Goal: Information Seeking & Learning: Learn about a topic

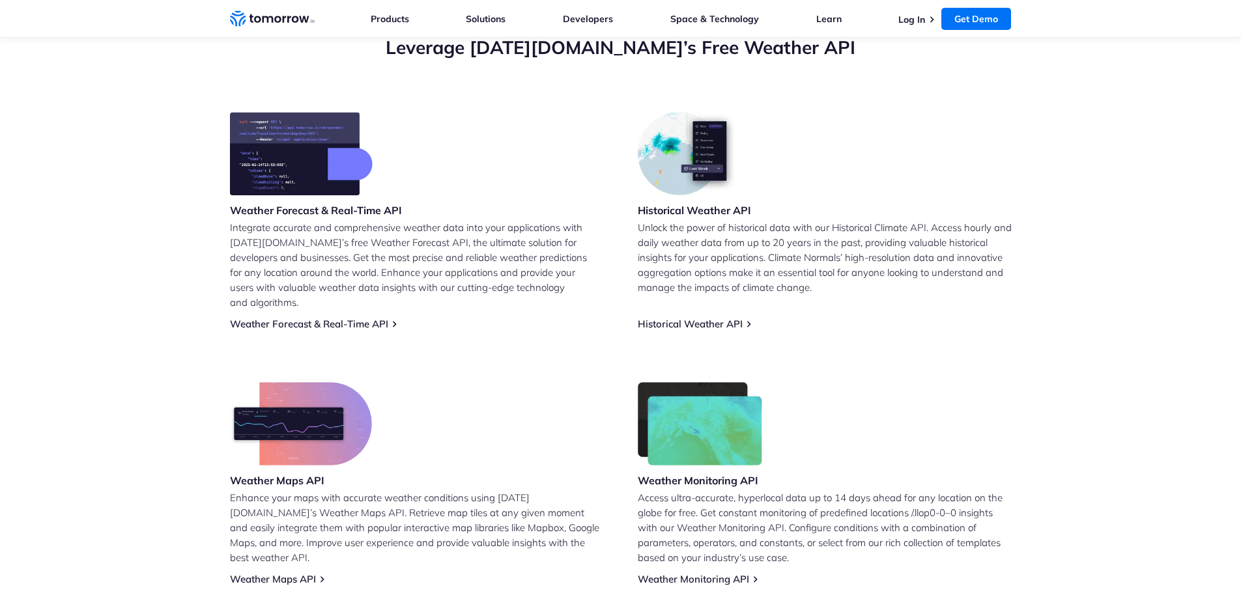
scroll to position [487, 0]
click at [357, 317] on link "Weather Forecast & Real-Time API" at bounding box center [309, 323] width 158 height 12
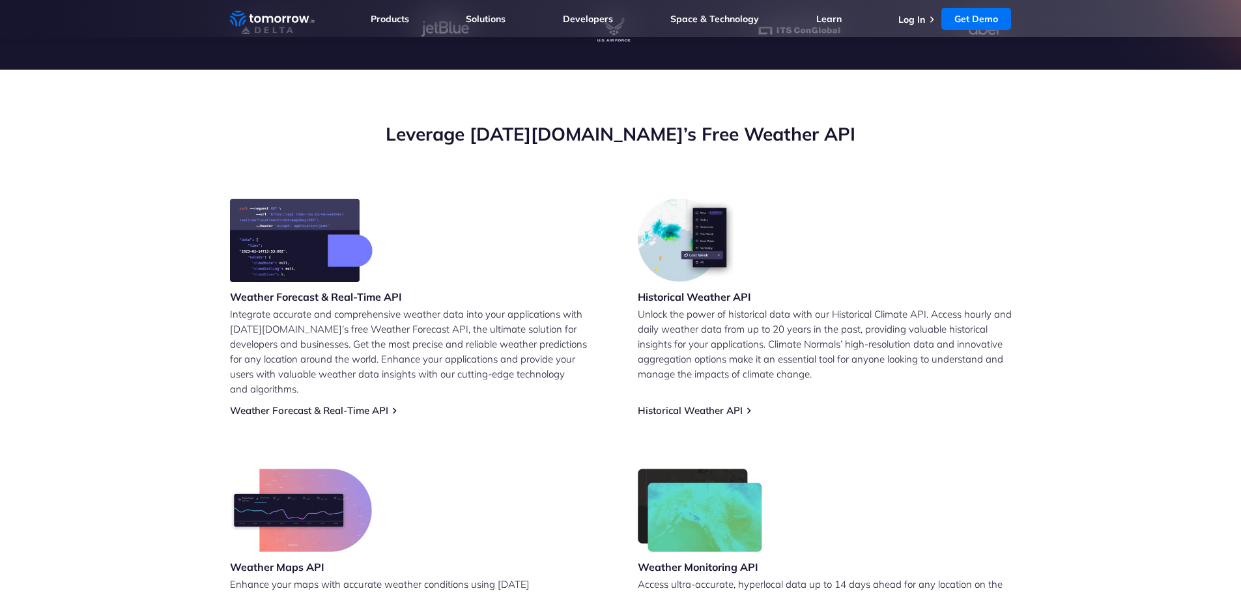
scroll to position [401, 0]
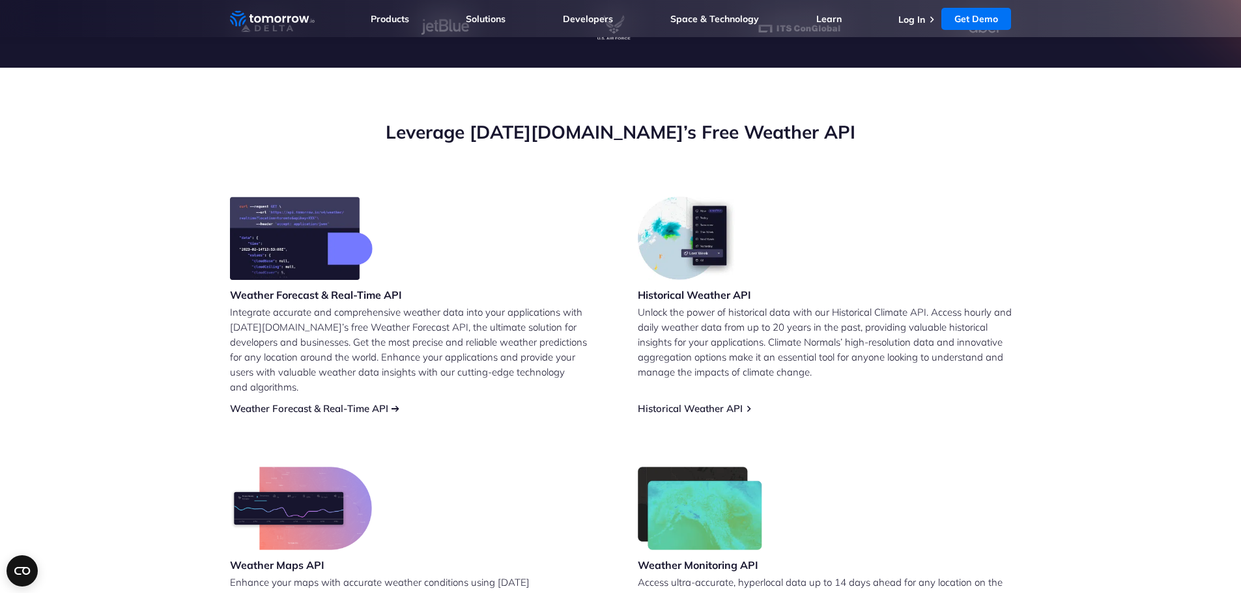
click at [348, 402] on link "Weather Forecast & Real-Time API" at bounding box center [309, 408] width 158 height 12
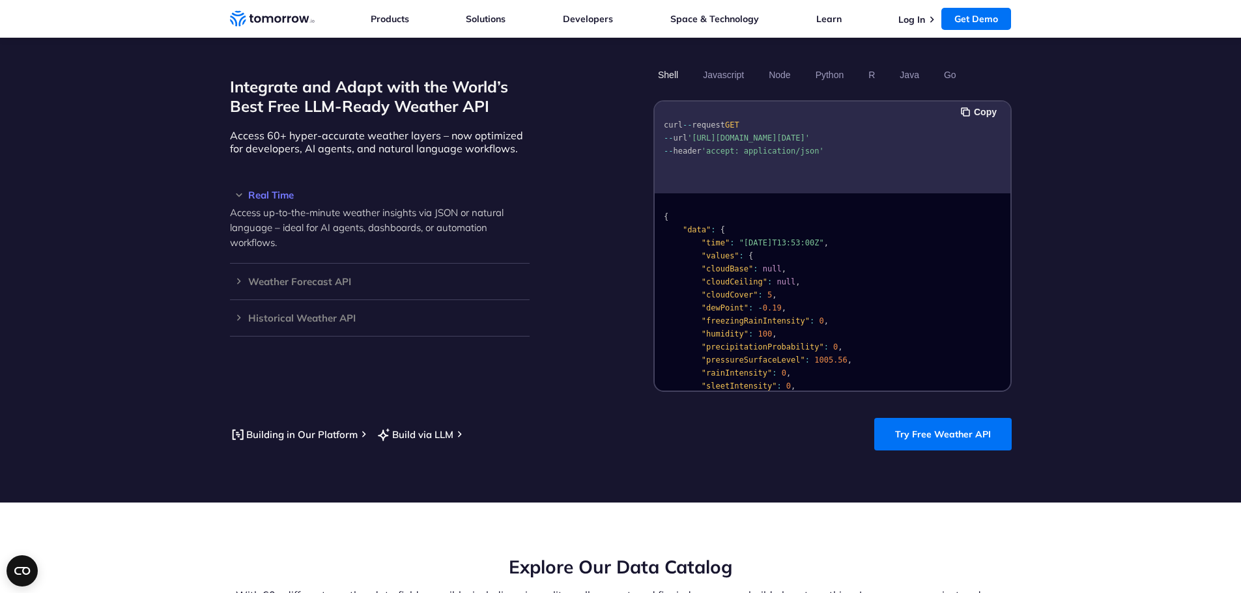
scroll to position [1097, 0]
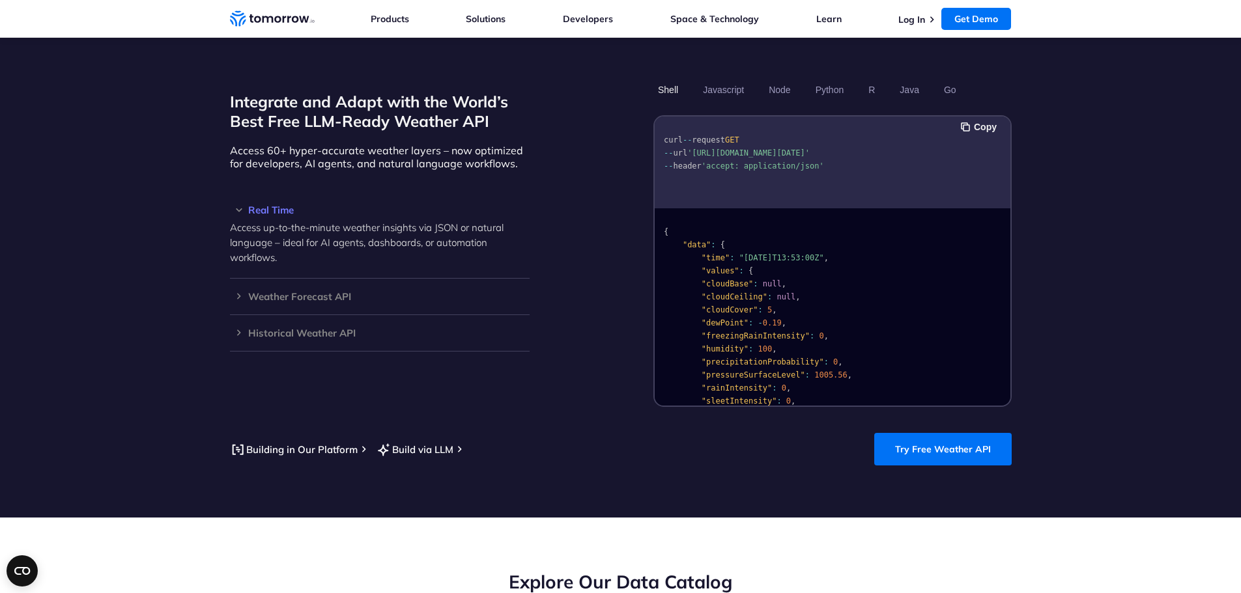
click at [490, 433] on div "Building in Our Platform Build via LLM Try Free Weather API" at bounding box center [621, 449] width 782 height 33
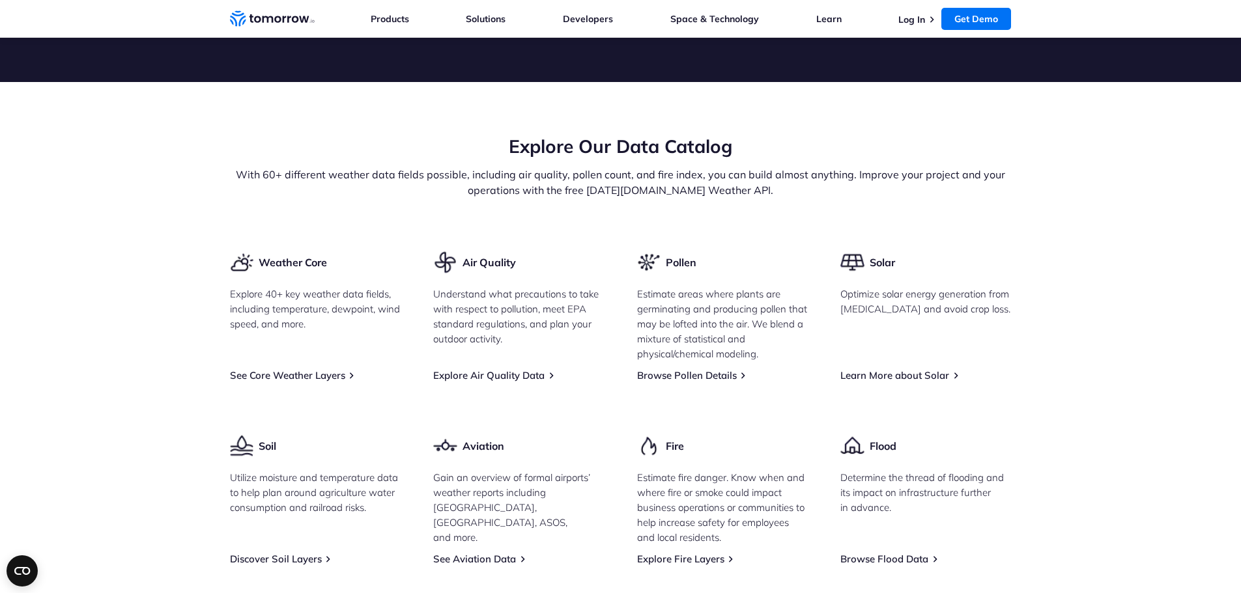
scroll to position [1534, 0]
click at [335, 369] on link "See Core Weather Layers" at bounding box center [287, 375] width 115 height 12
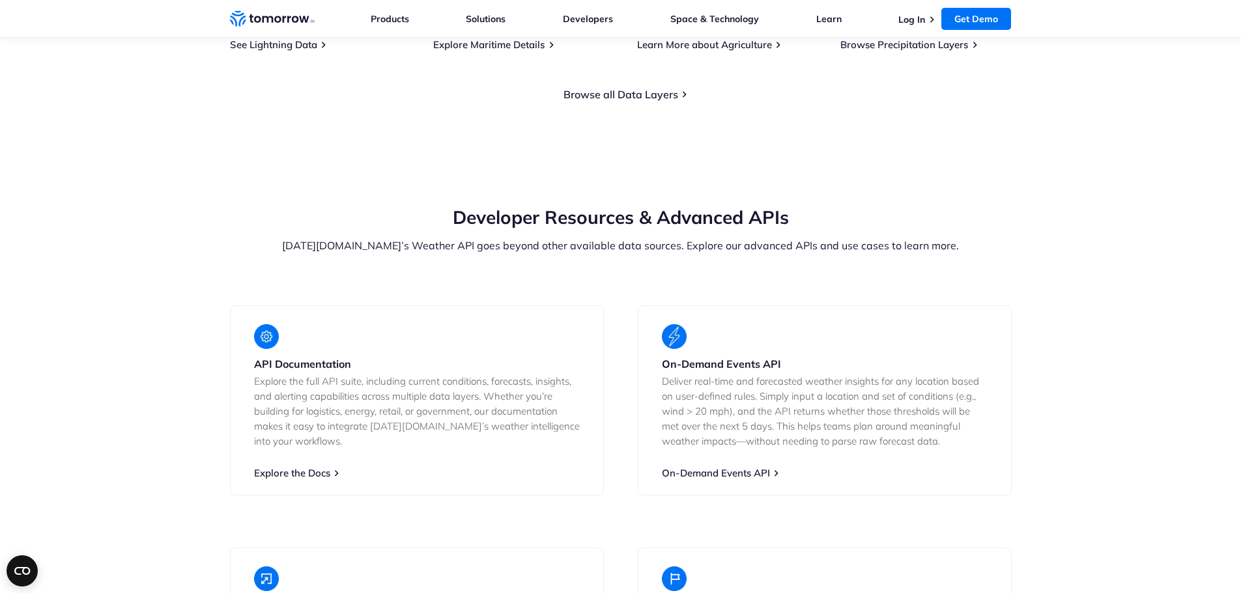
scroll to position [2259, 0]
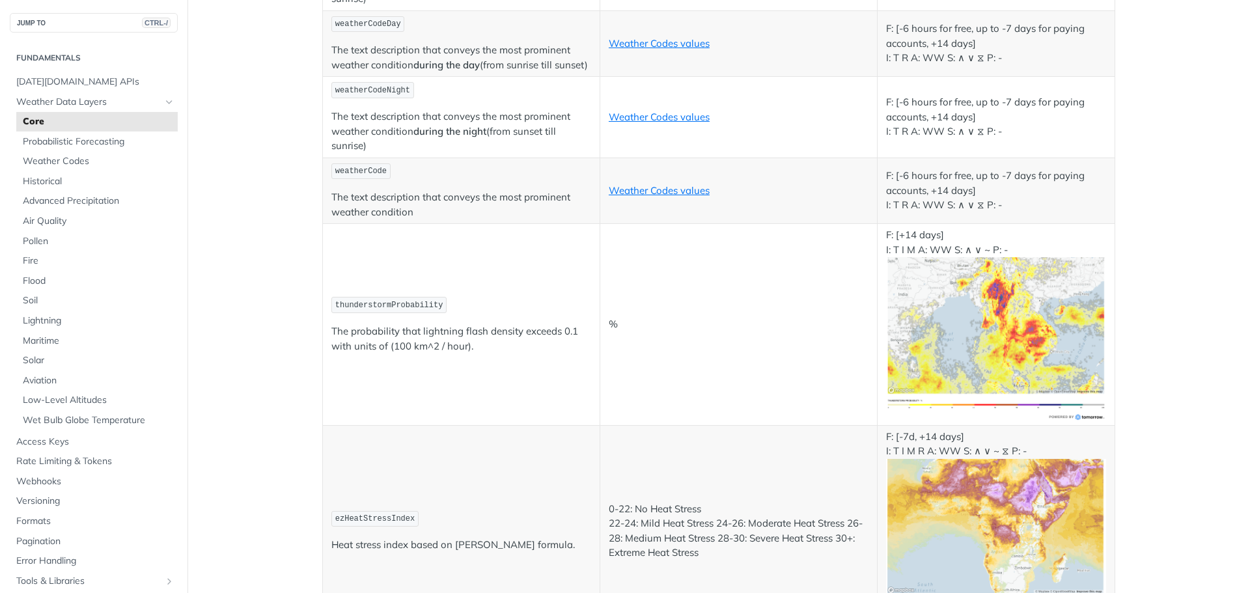
scroll to position [6685, 0]
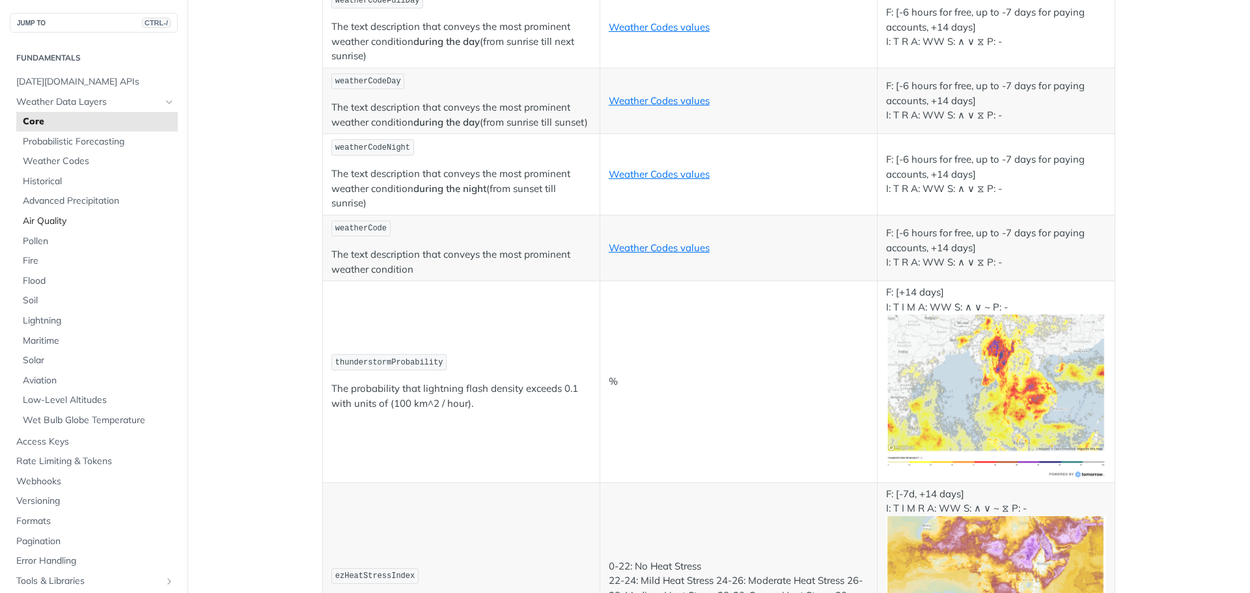
click at [72, 221] on span "Air Quality" at bounding box center [99, 221] width 152 height 13
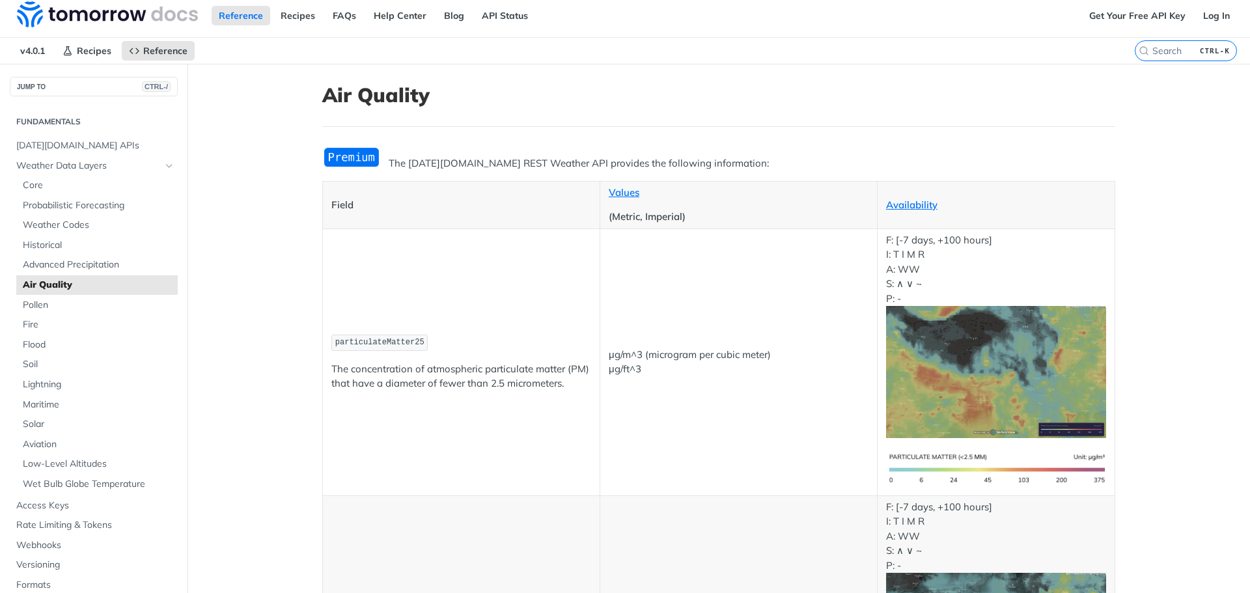
scroll to position [13, 0]
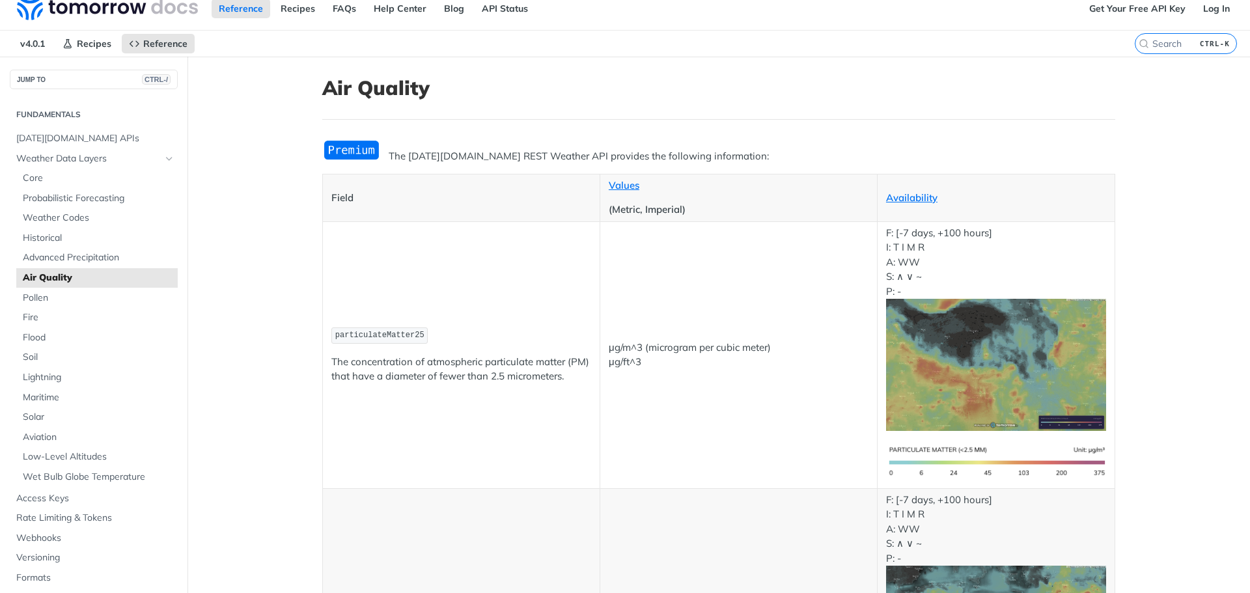
click at [357, 150] on img "Expand image" at bounding box center [351, 149] width 59 height 21
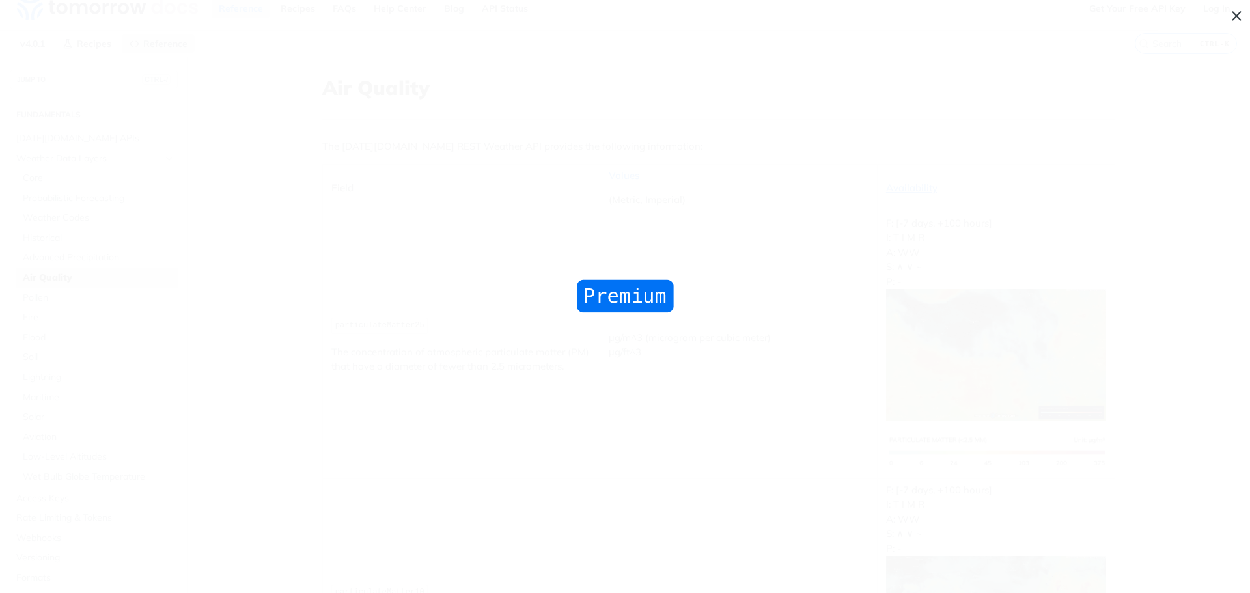
click at [1239, 9] on span "Collapse image" at bounding box center [625, 296] width 1250 height 593
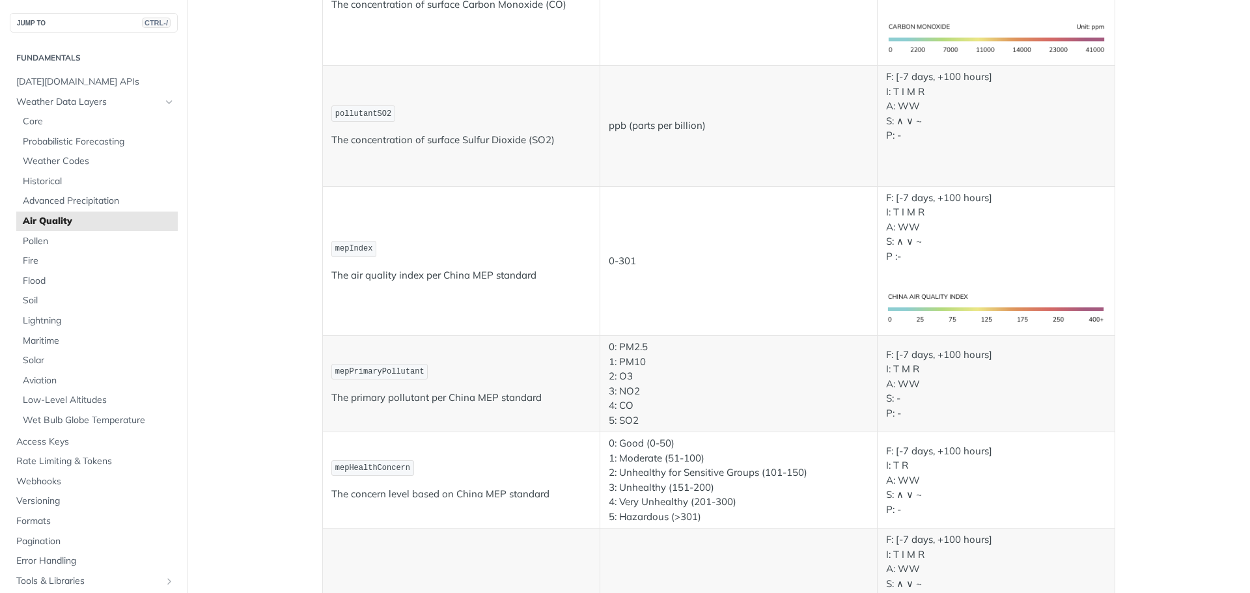
scroll to position [1240, 0]
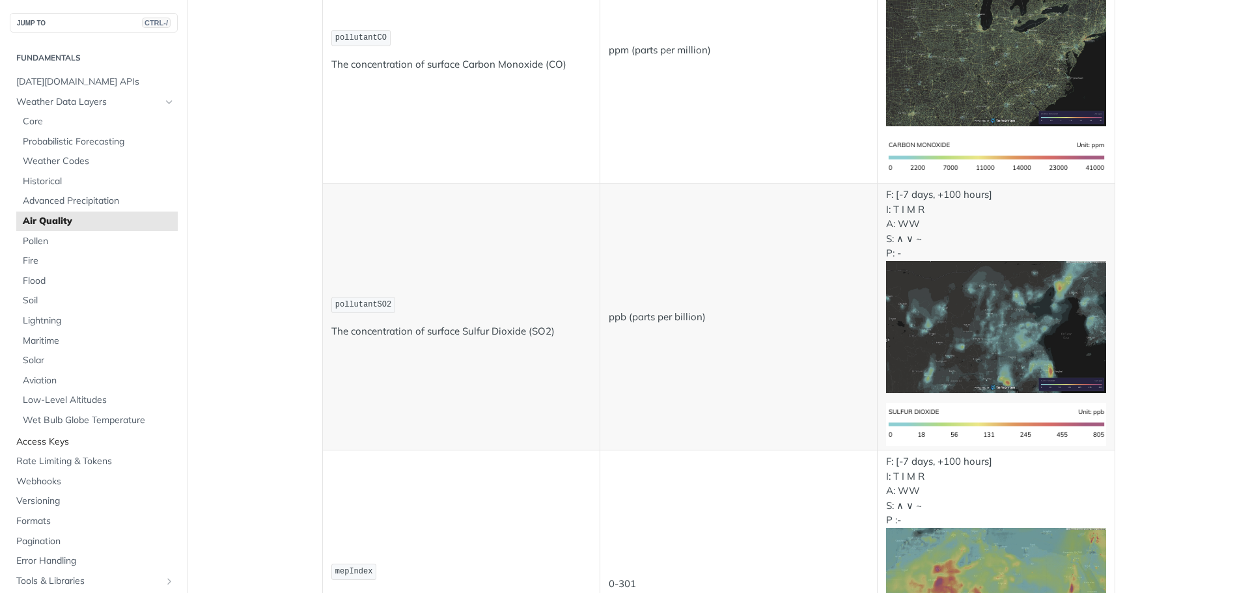
click at [57, 444] on span "Access Keys" at bounding box center [95, 442] width 158 height 13
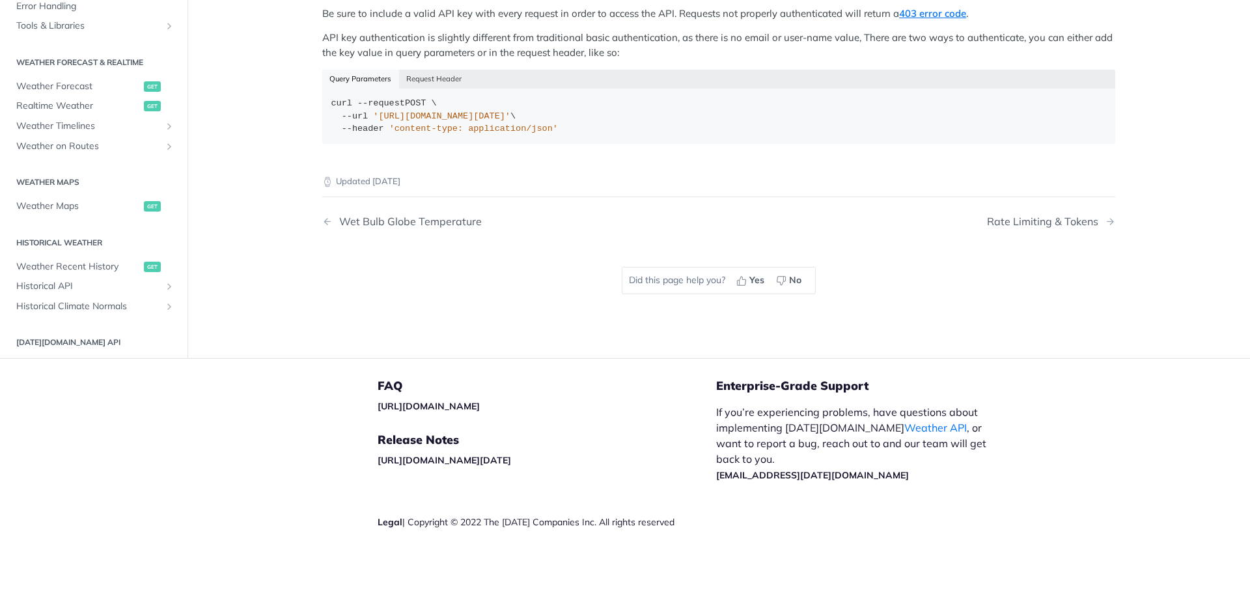
scroll to position [305, 0]
click at [148, 288] on span "Historical API" at bounding box center [88, 286] width 145 height 13
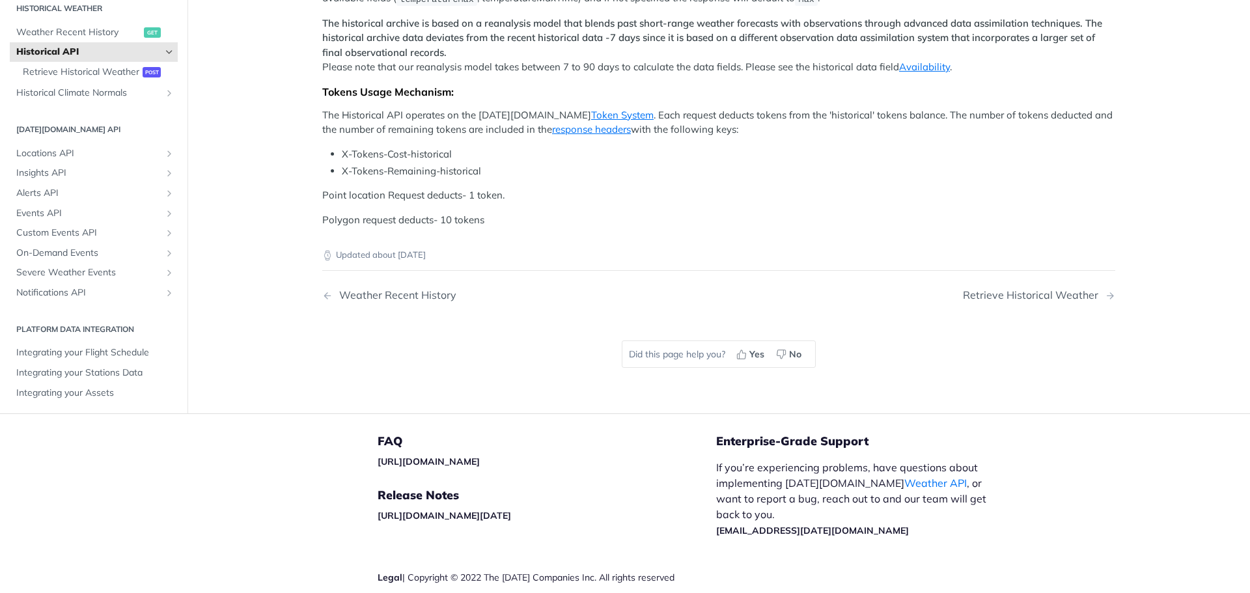
scroll to position [306, 0]
click at [152, 180] on link "Insights API" at bounding box center [94, 171] width 168 height 20
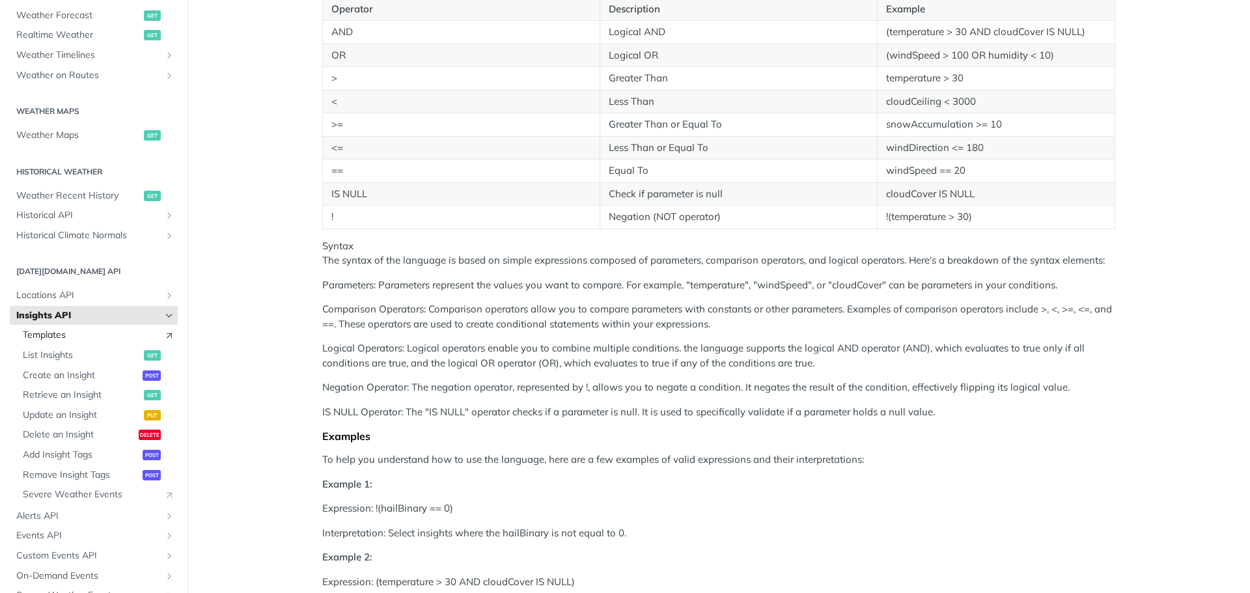
click at [164, 331] on icon "Link" at bounding box center [169, 335] width 10 height 10
click at [164, 316] on icon "Hide subpages for Insights API" at bounding box center [169, 316] width 10 height 10
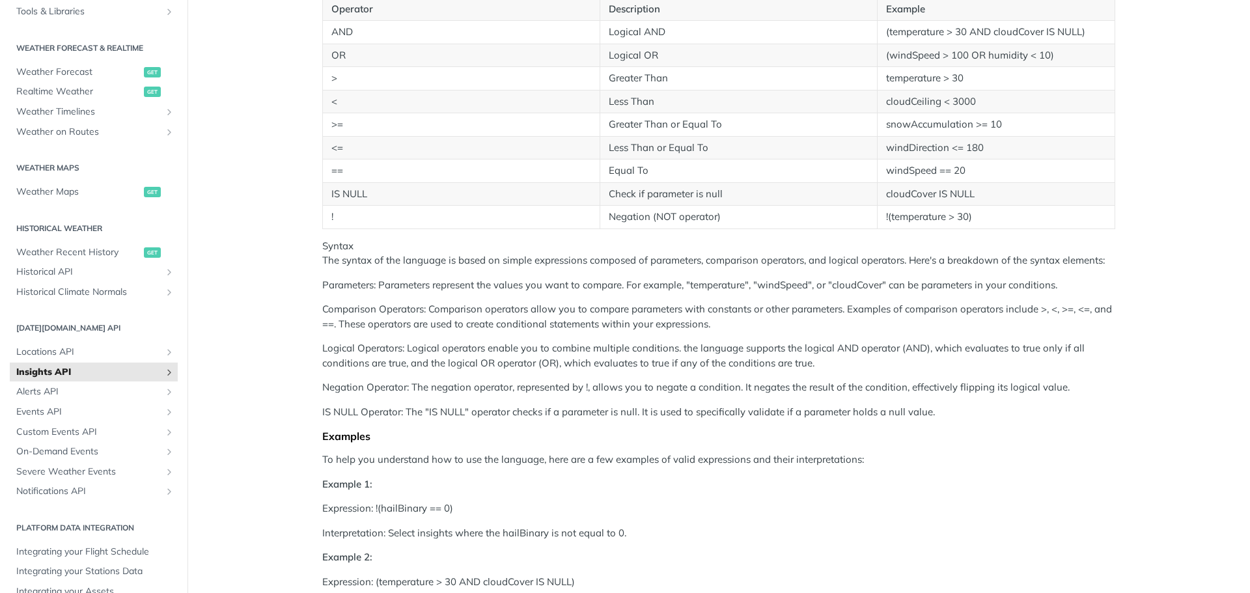
scroll to position [249, 0]
click at [164, 272] on icon "Show subpages for Historical API" at bounding box center [169, 273] width 10 height 10
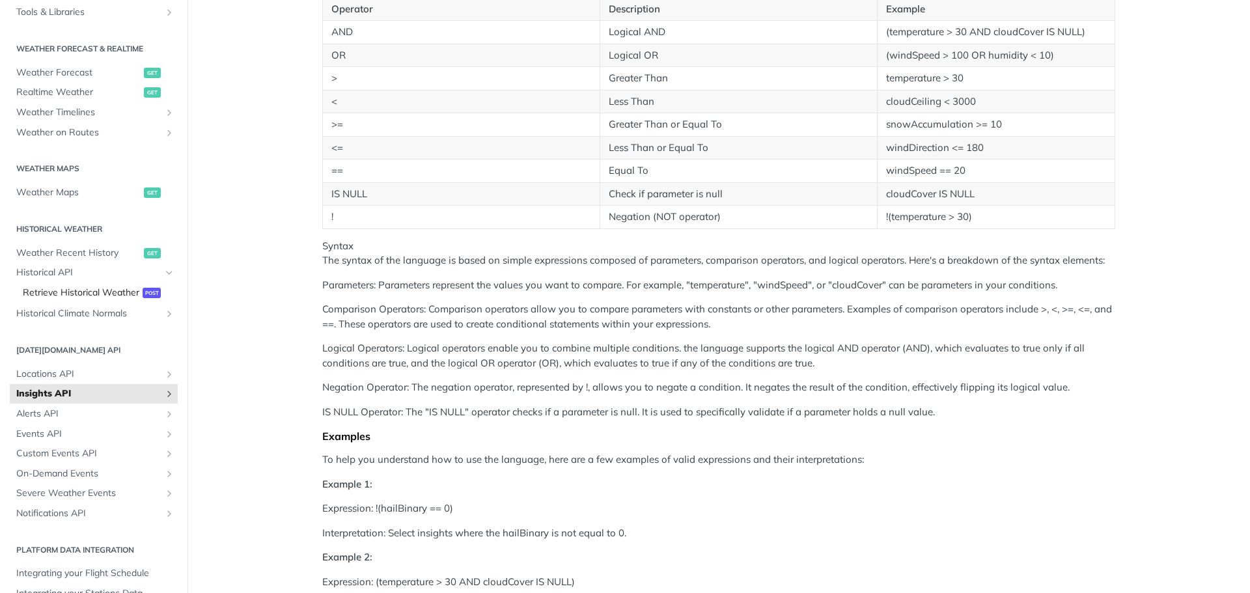
click at [55, 300] on span "Retrieve Historical Weather" at bounding box center [81, 293] width 117 height 13
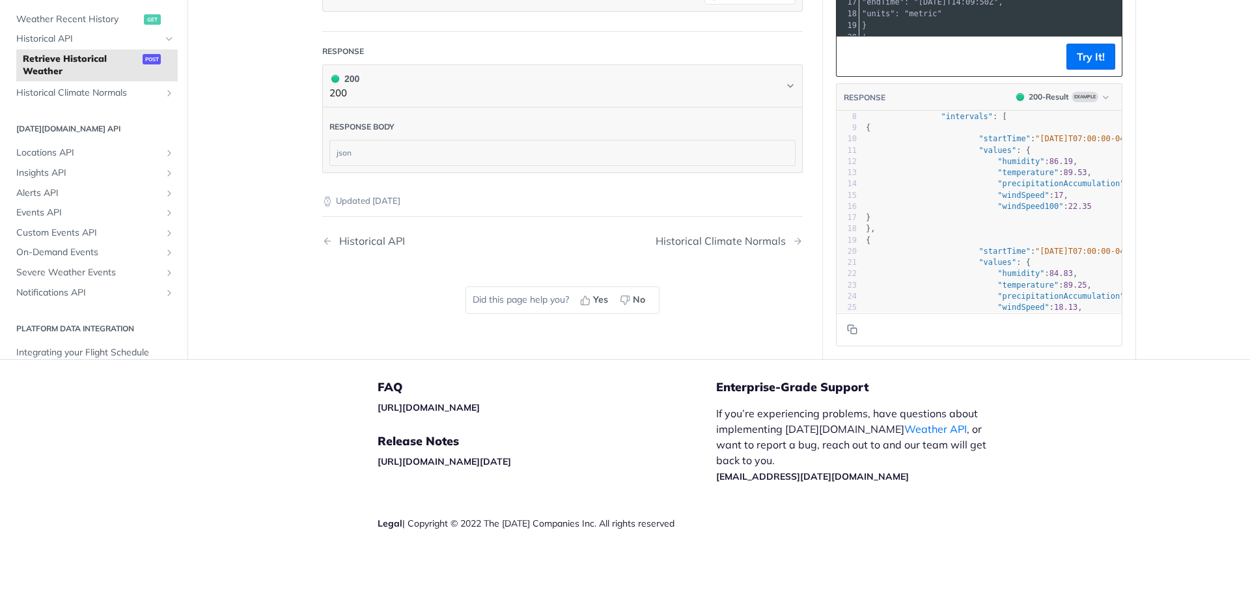
scroll to position [105, 0]
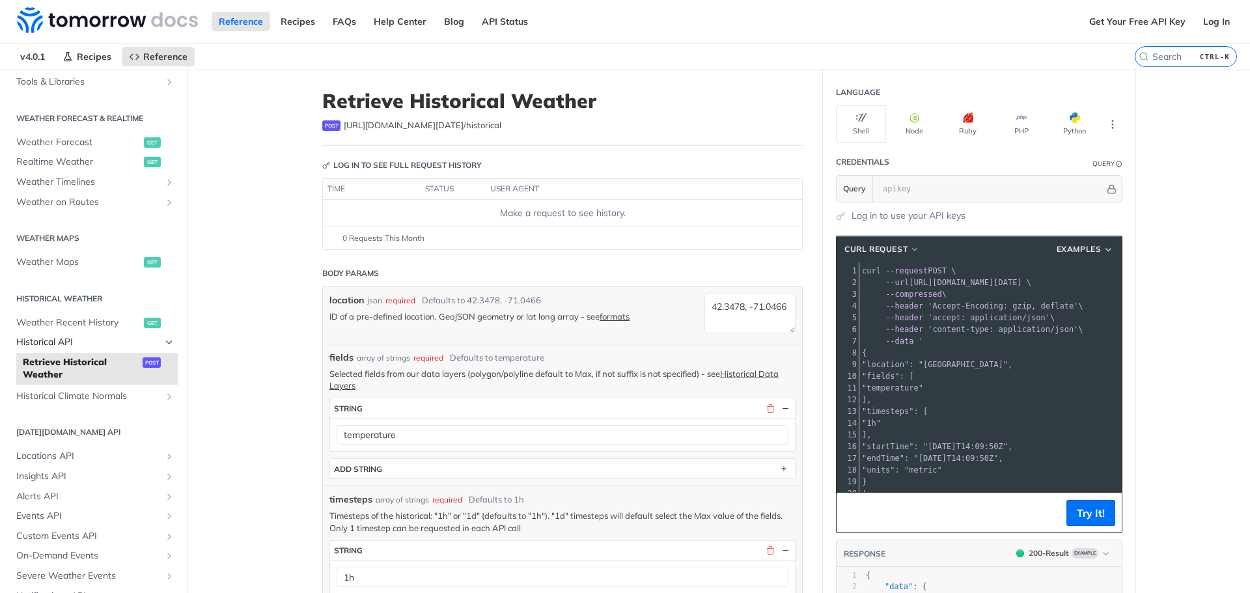
click at [146, 346] on span "Historical API" at bounding box center [88, 342] width 145 height 13
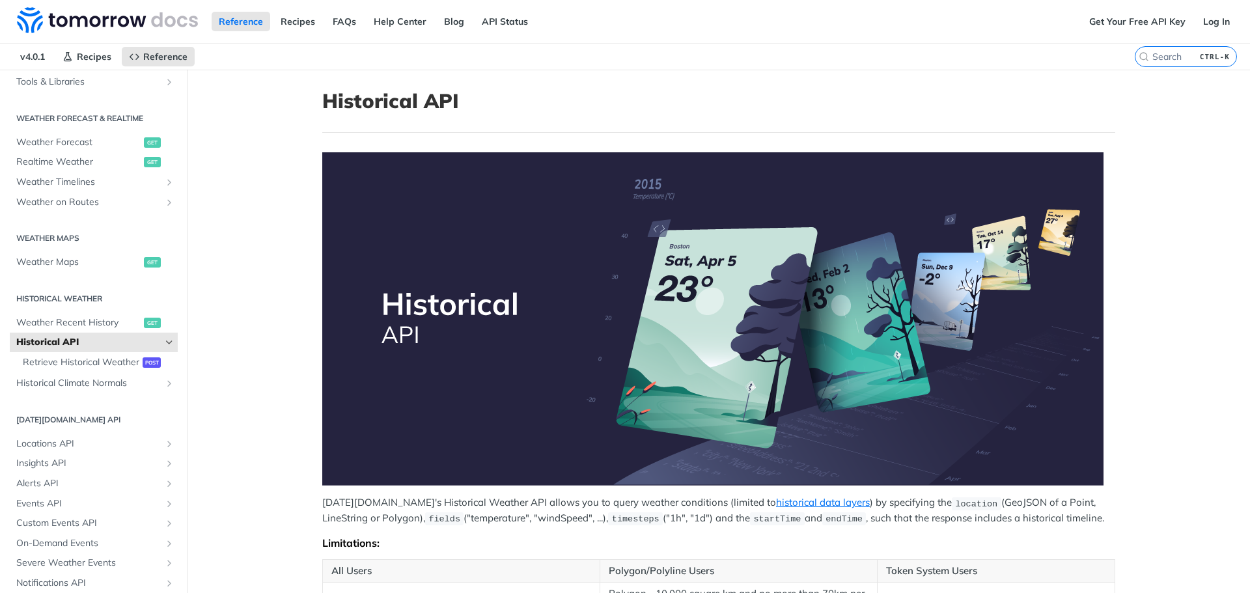
click at [164, 342] on icon "Hide subpages for Historical API" at bounding box center [169, 342] width 10 height 10
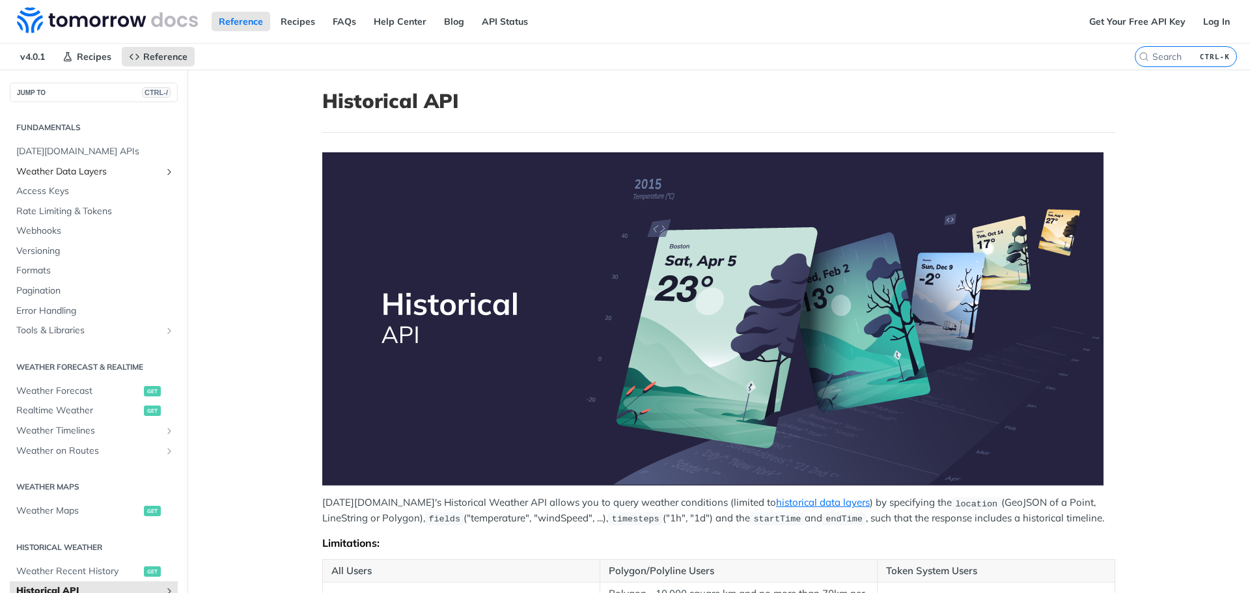
click at [164, 176] on icon "Show subpages for Weather Data Layers" at bounding box center [169, 172] width 10 height 10
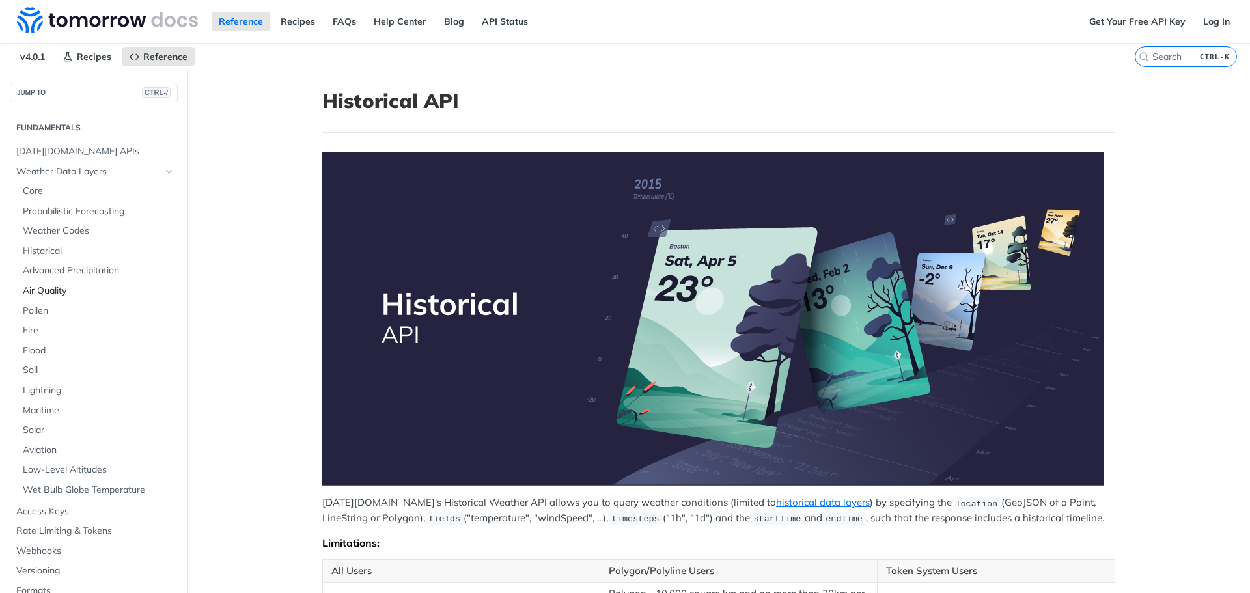
click at [43, 290] on span "Air Quality" at bounding box center [99, 291] width 152 height 13
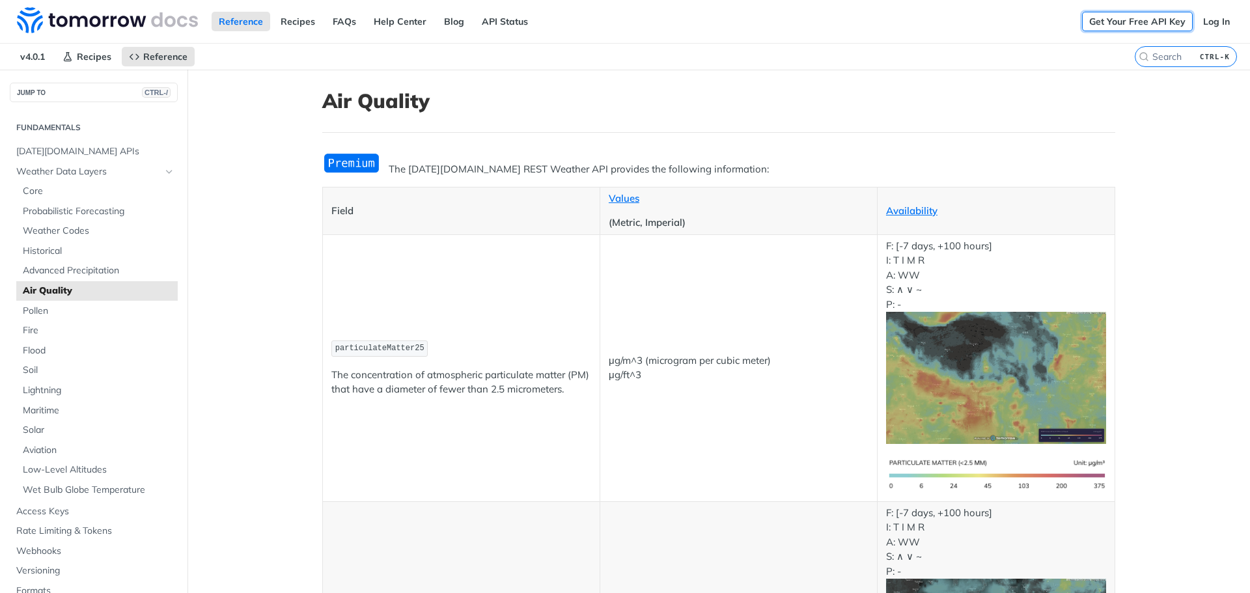
click at [1125, 23] on link "Get Your Free API Key" at bounding box center [1137, 22] width 111 height 20
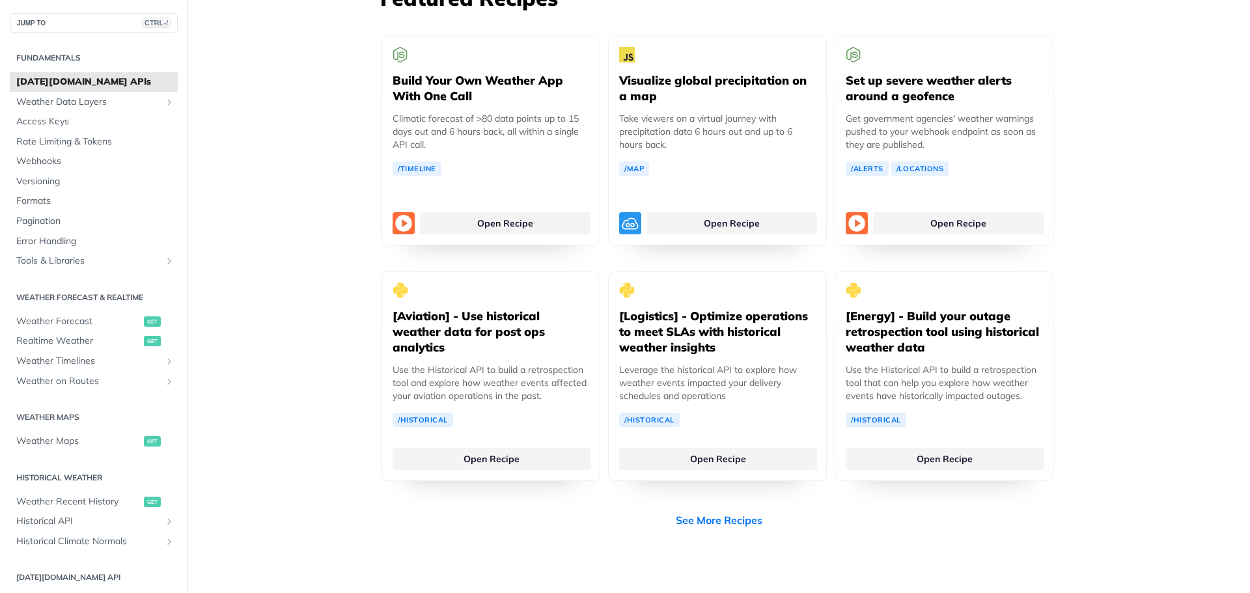
scroll to position [2453, 0]
click at [695, 513] on link "See More Recipes" at bounding box center [719, 521] width 87 height 16
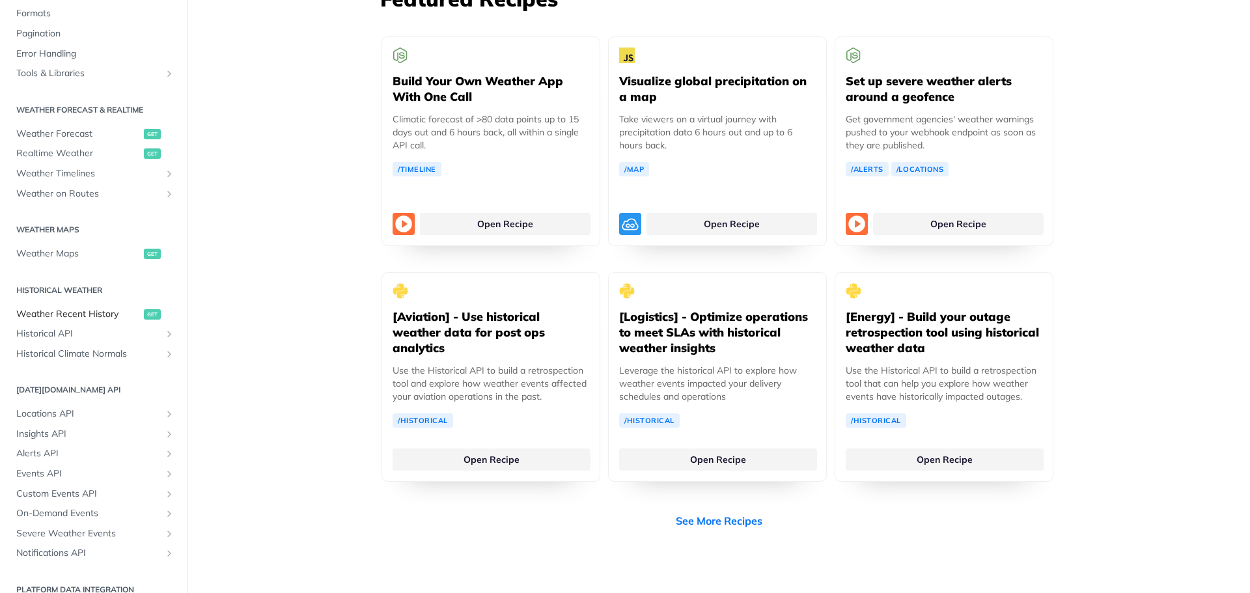
scroll to position [0, 0]
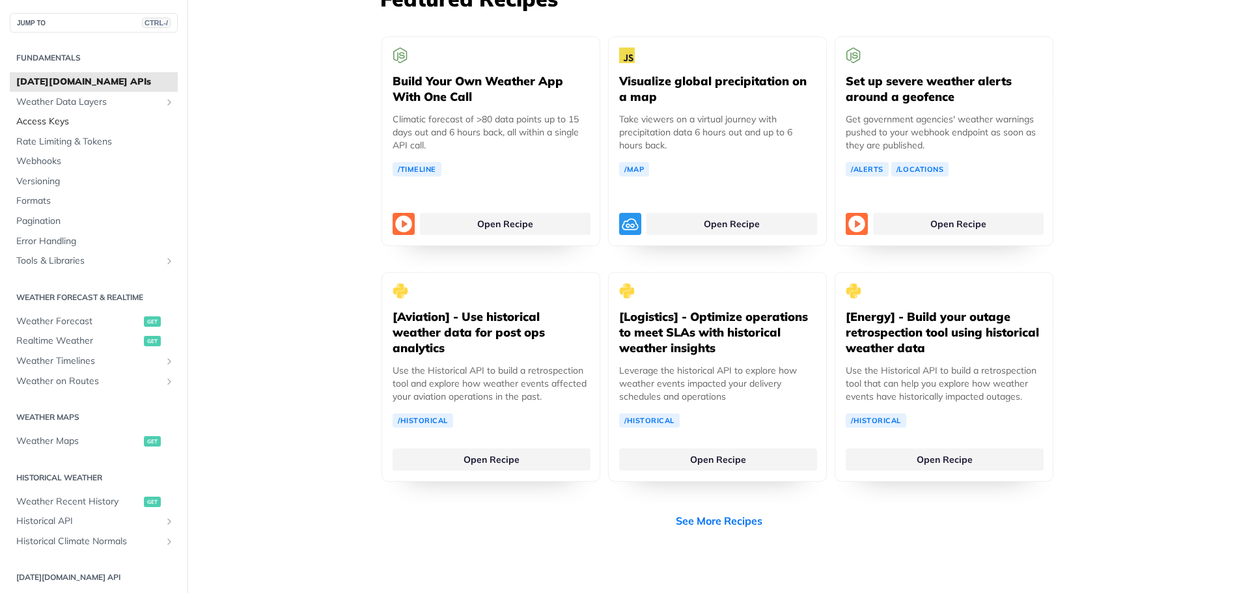
click at [107, 126] on span "Access Keys" at bounding box center [95, 121] width 158 height 13
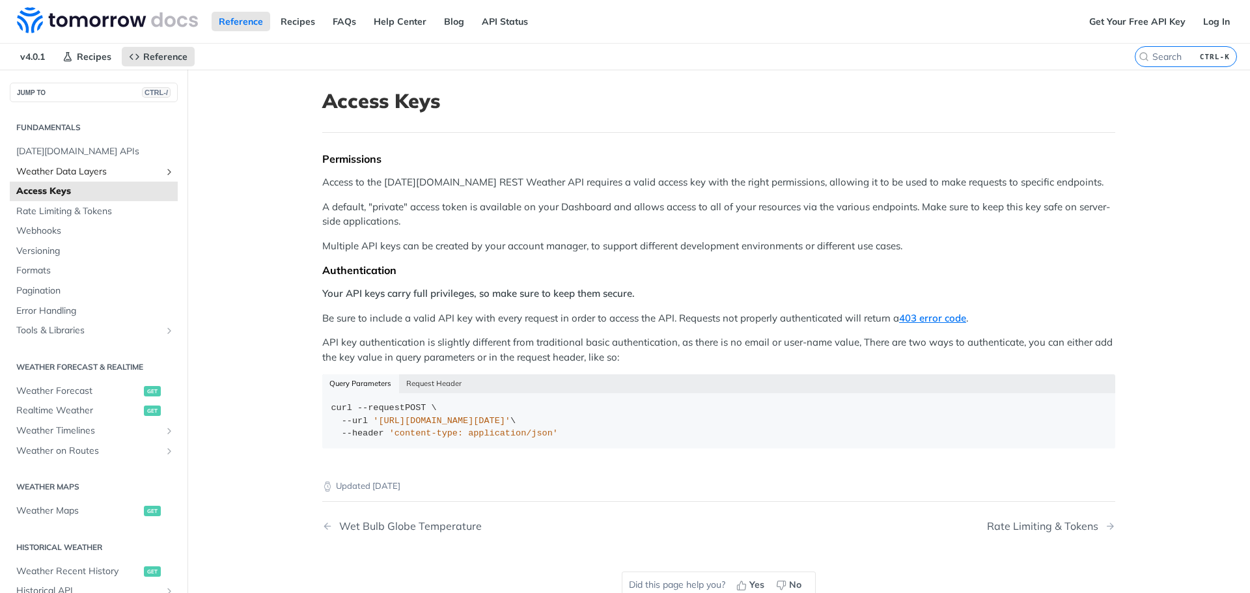
click at [132, 169] on span "Weather Data Layers" at bounding box center [88, 171] width 145 height 13
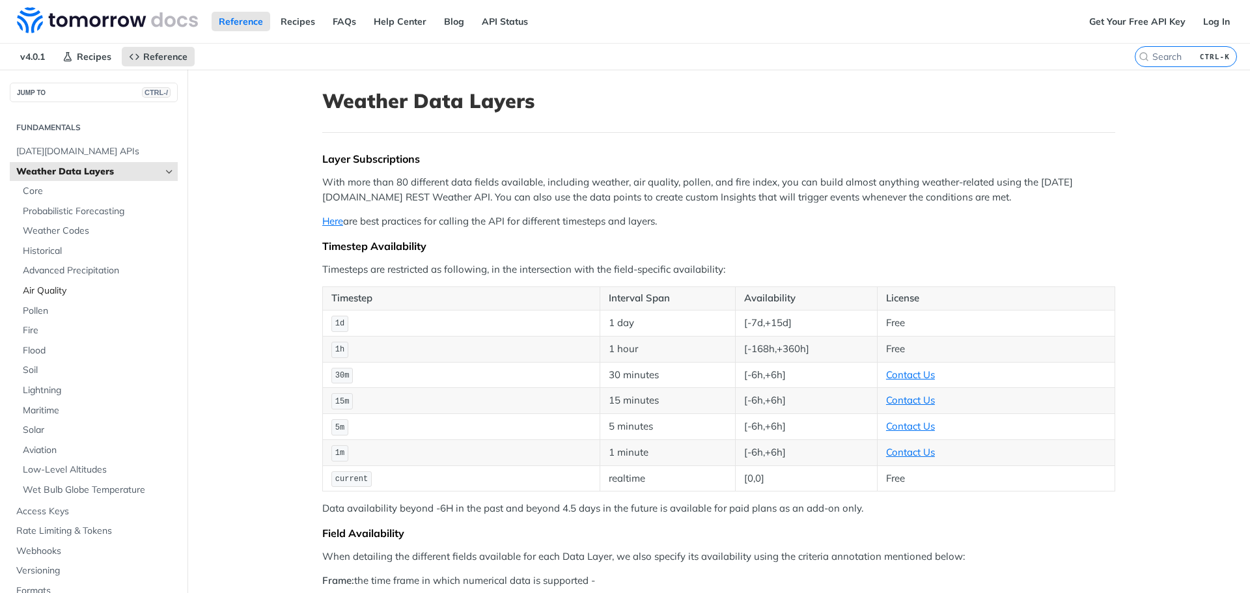
click at [55, 287] on span "Air Quality" at bounding box center [99, 291] width 152 height 13
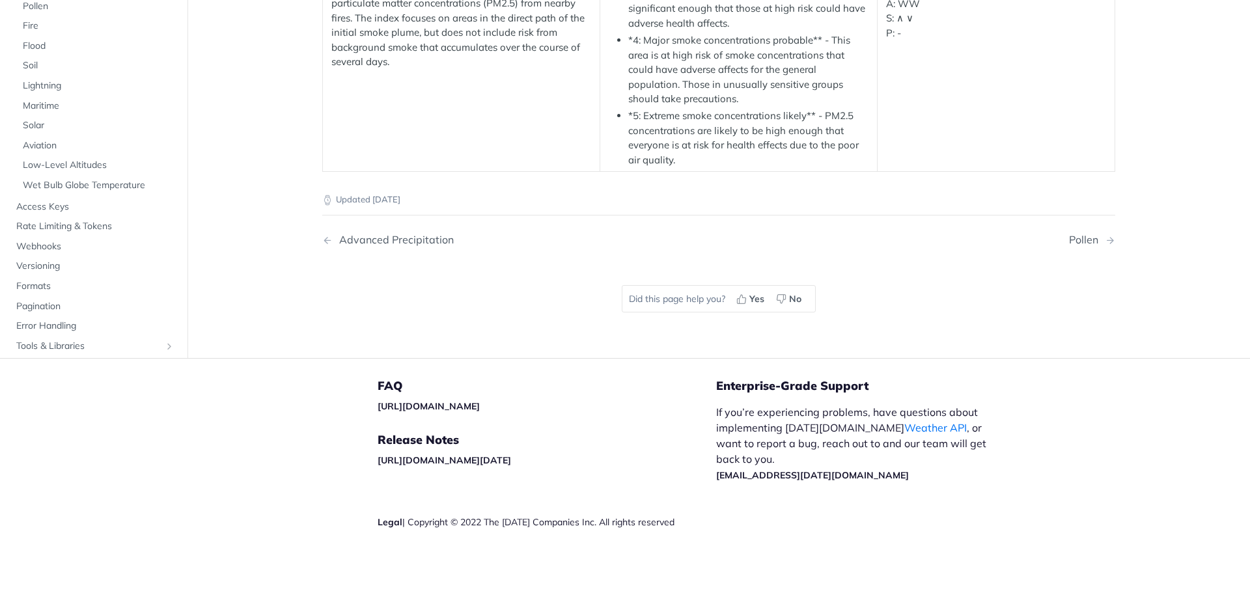
scroll to position [2640, 0]
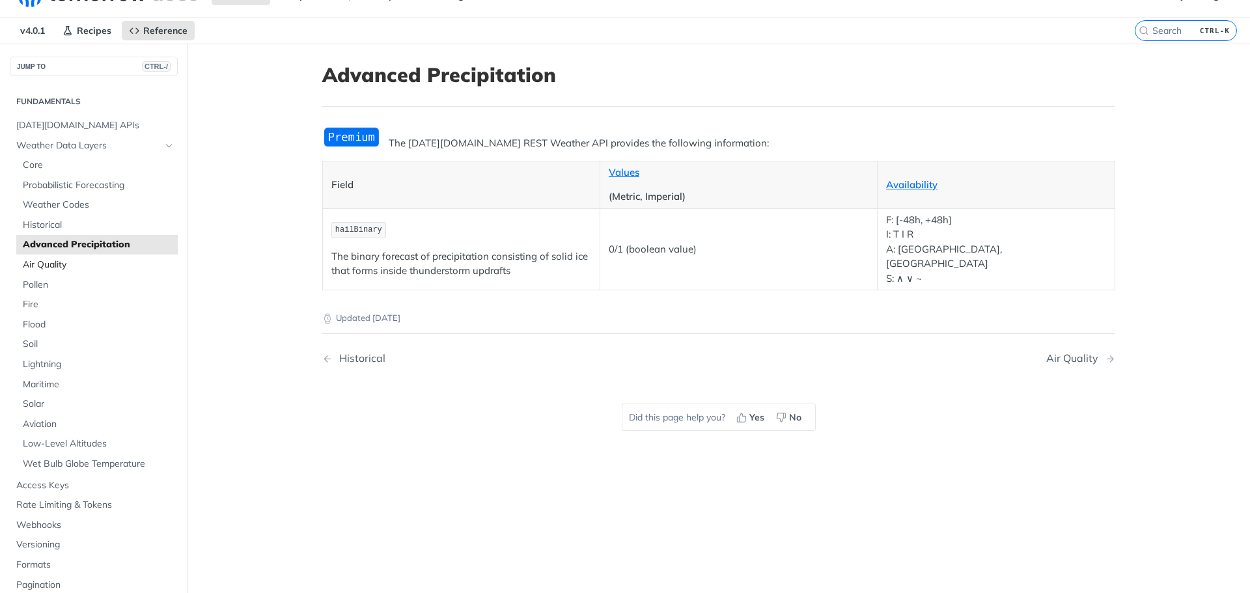
scroll to position [24, 0]
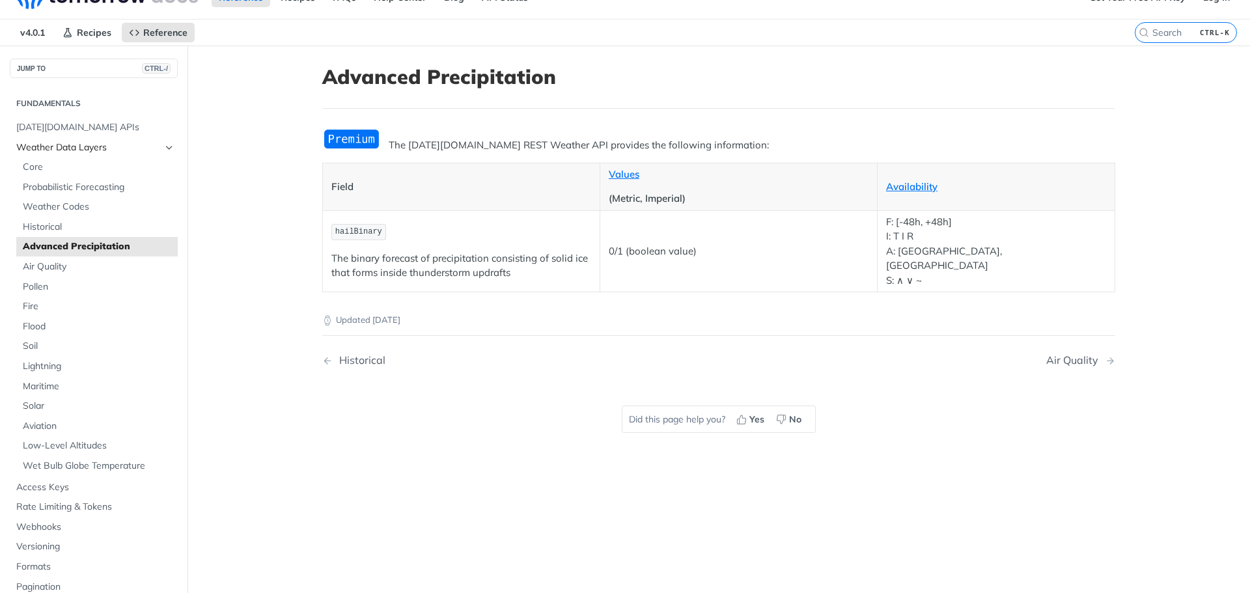
click at [60, 146] on span "Weather Data Layers" at bounding box center [88, 147] width 145 height 13
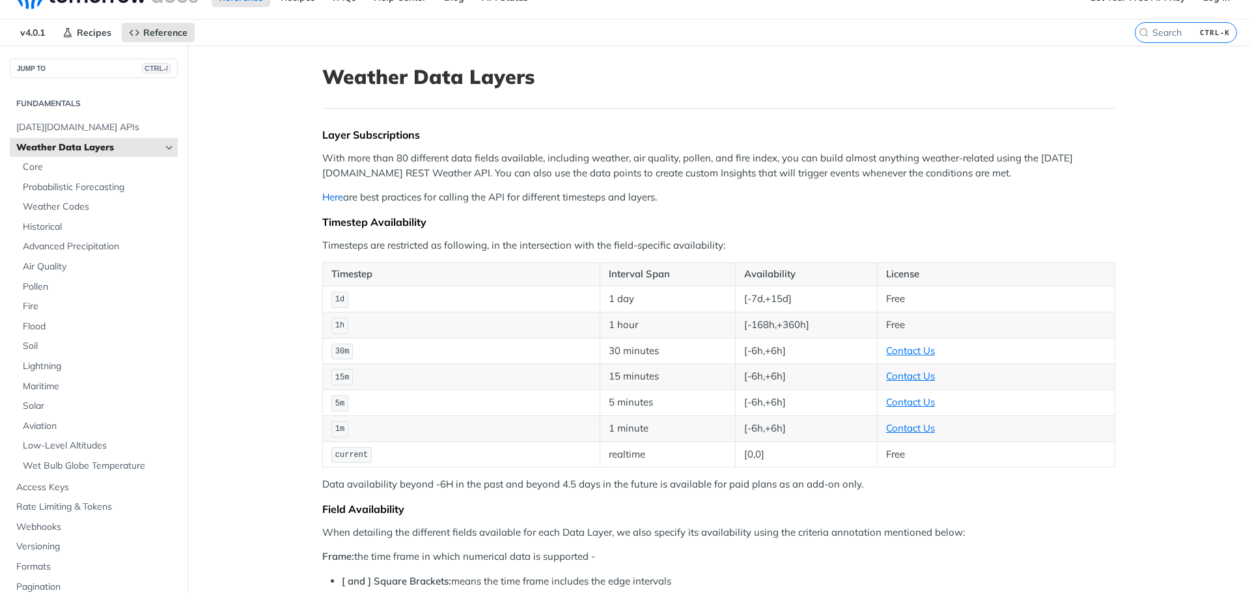
click at [326, 200] on link "Here" at bounding box center [332, 197] width 21 height 12
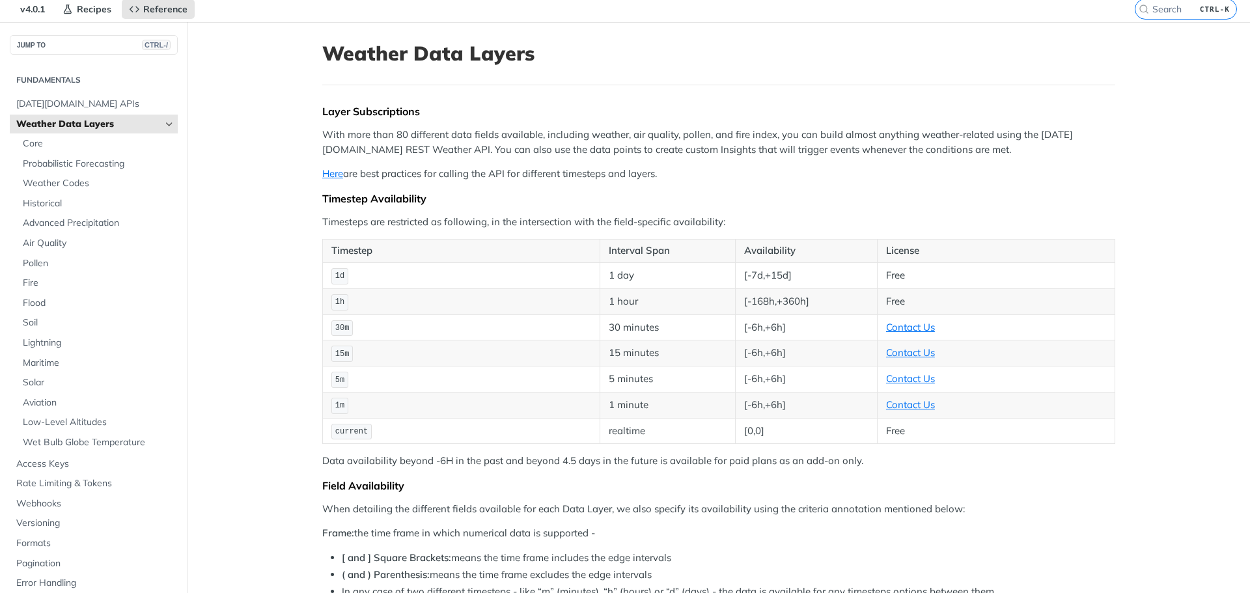
scroll to position [47, 0]
click at [31, 459] on span "Access Keys" at bounding box center [95, 464] width 158 height 13
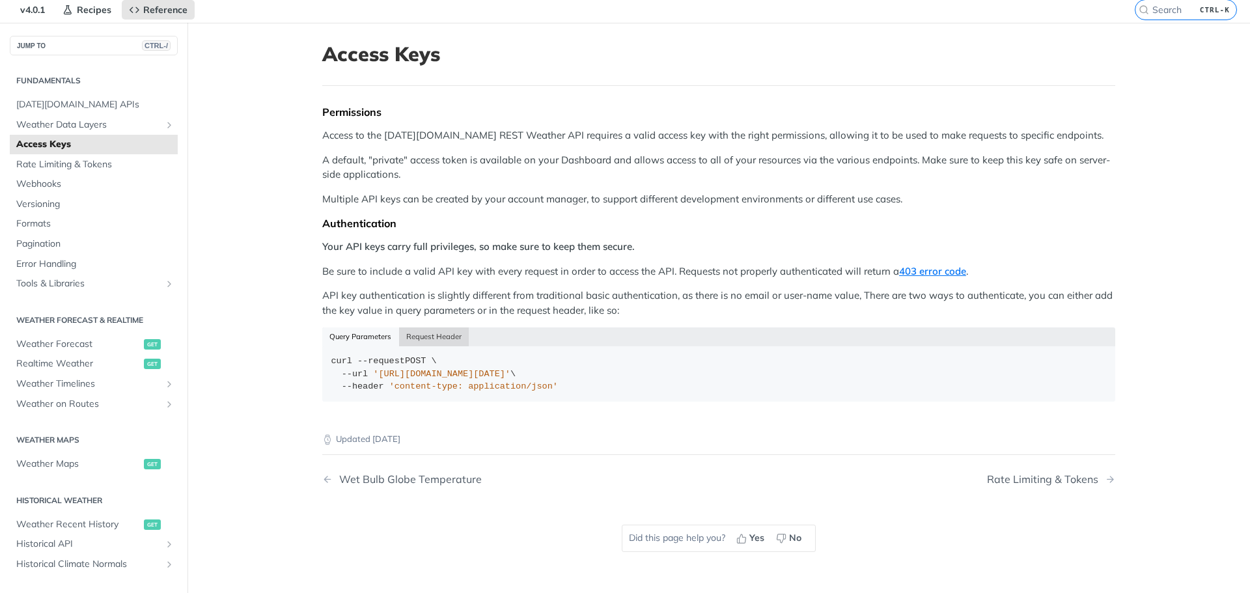
click at [429, 336] on button "Request Header" at bounding box center [434, 337] width 70 height 18
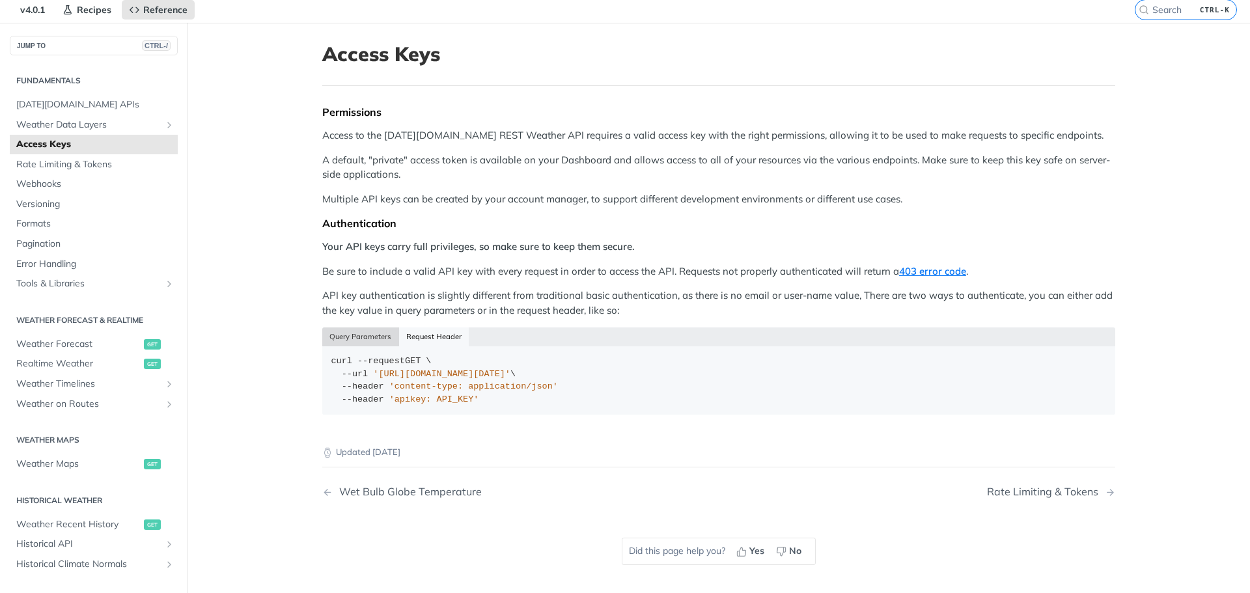
click at [361, 331] on button "Query Parameters" at bounding box center [360, 337] width 77 height 18
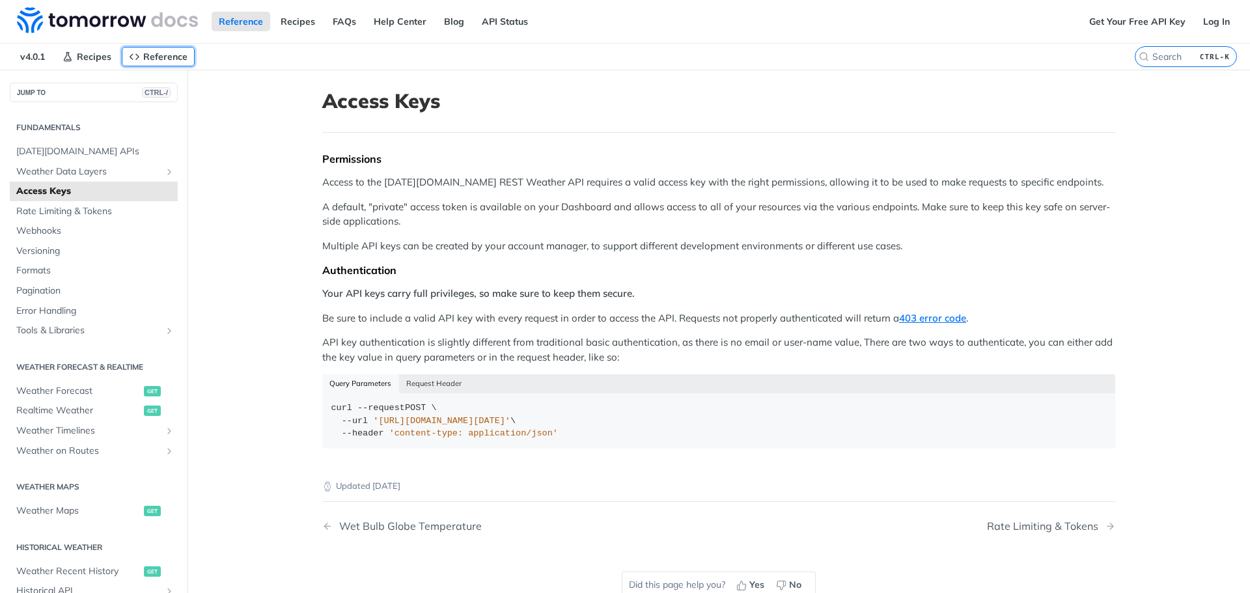
click at [159, 53] on span "Reference" at bounding box center [165, 57] width 44 height 12
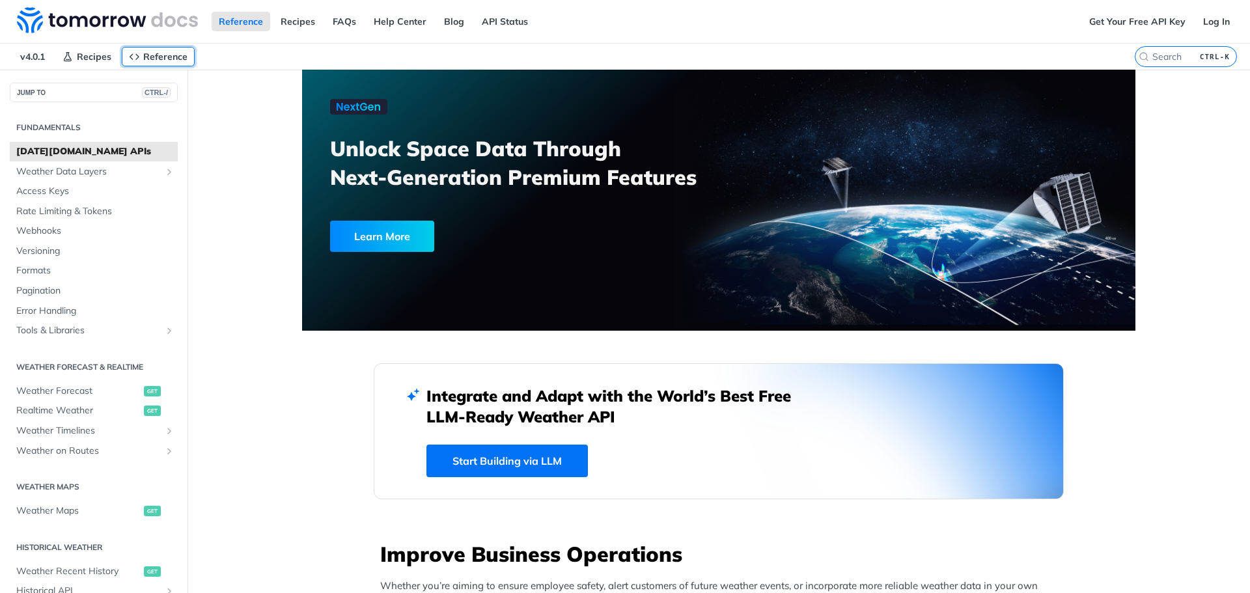
click at [159, 53] on span "Reference" at bounding box center [165, 57] width 44 height 12
click at [1138, 21] on link "Get Your Free API Key" at bounding box center [1137, 22] width 111 height 20
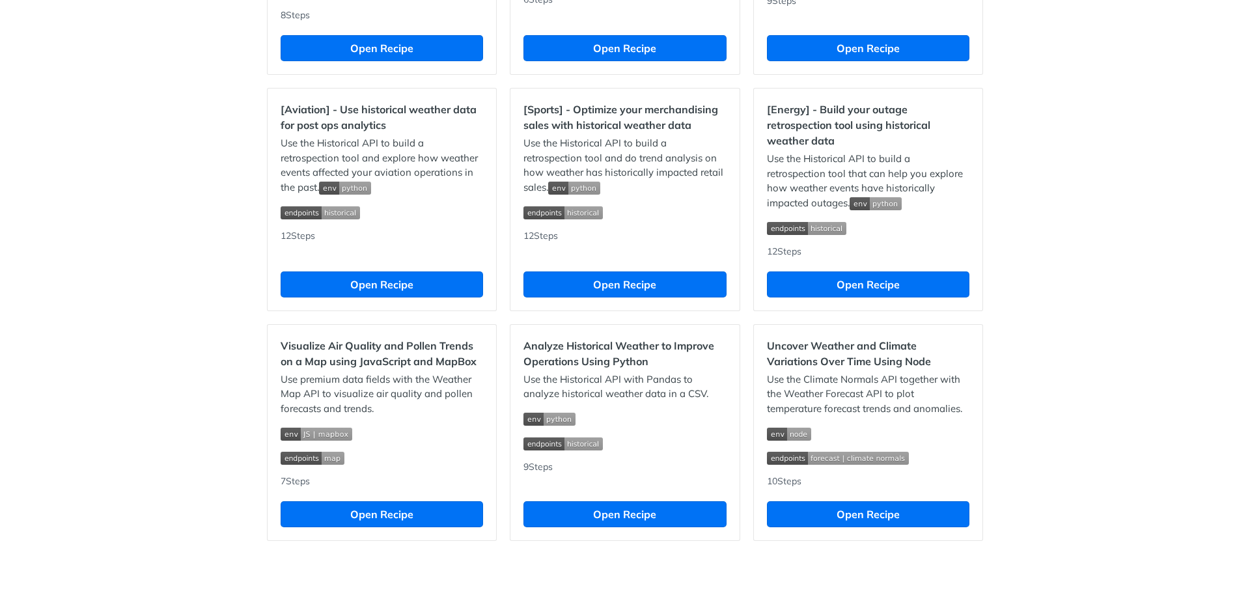
scroll to position [1132, 0]
